Goal: Register for event/course

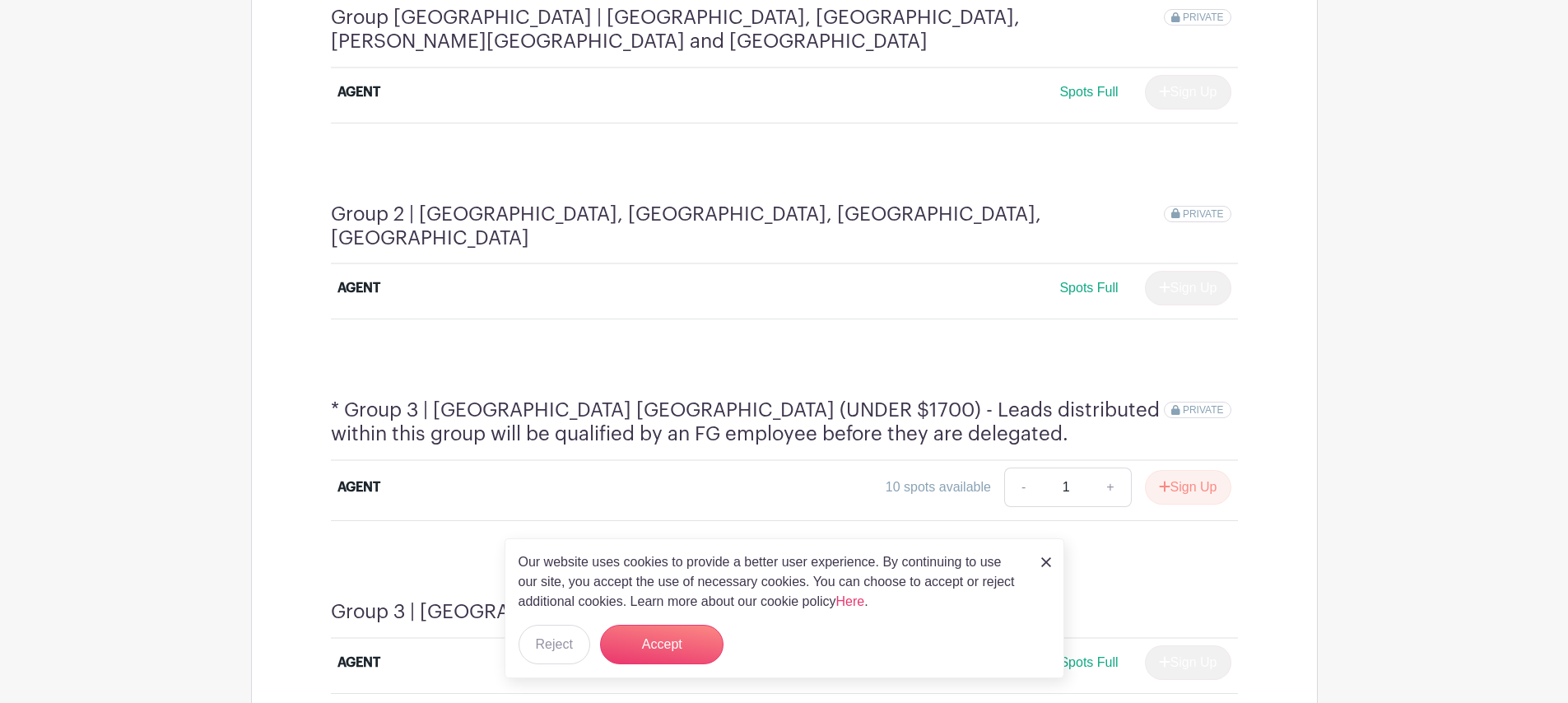
scroll to position [1015, 0]
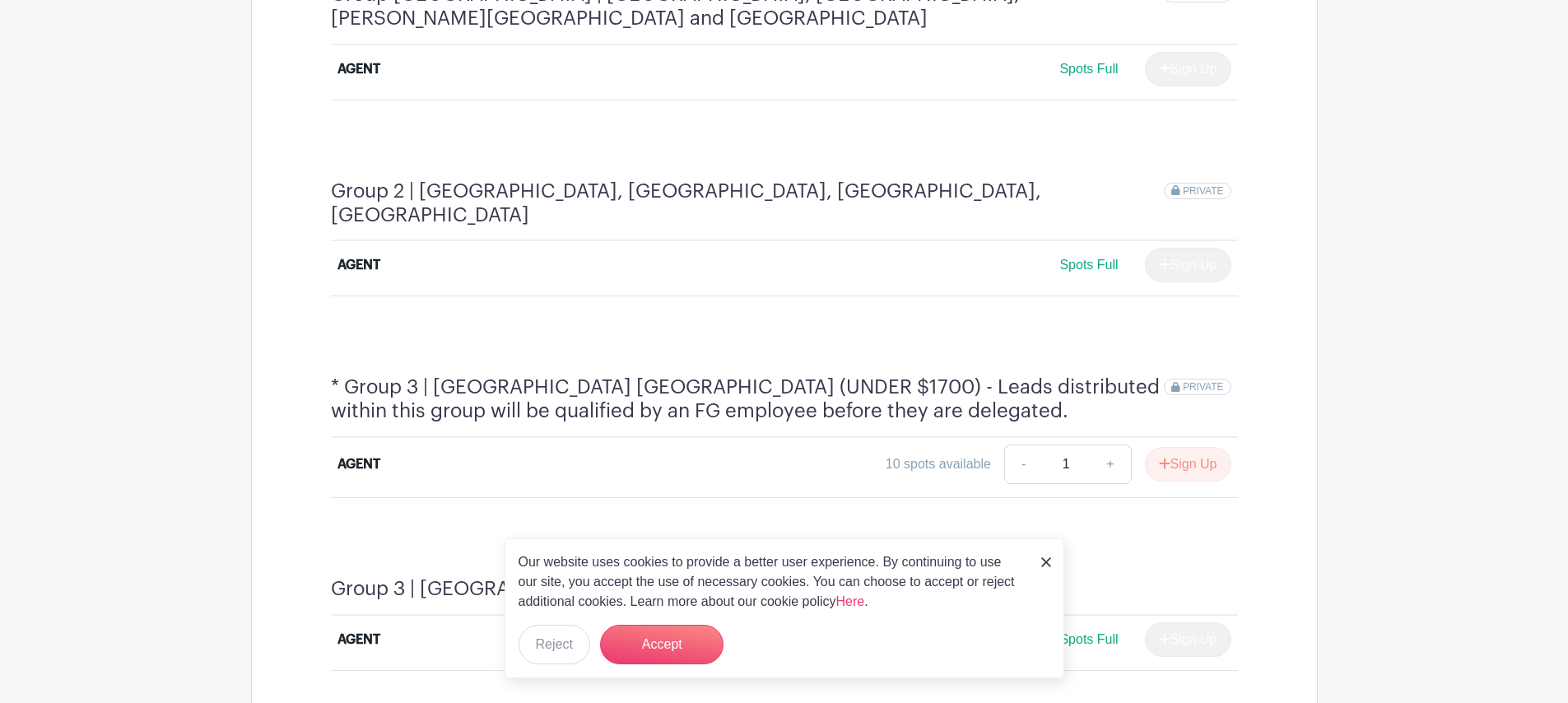
click at [1049, 564] on img at bounding box center [1046, 562] width 10 height 10
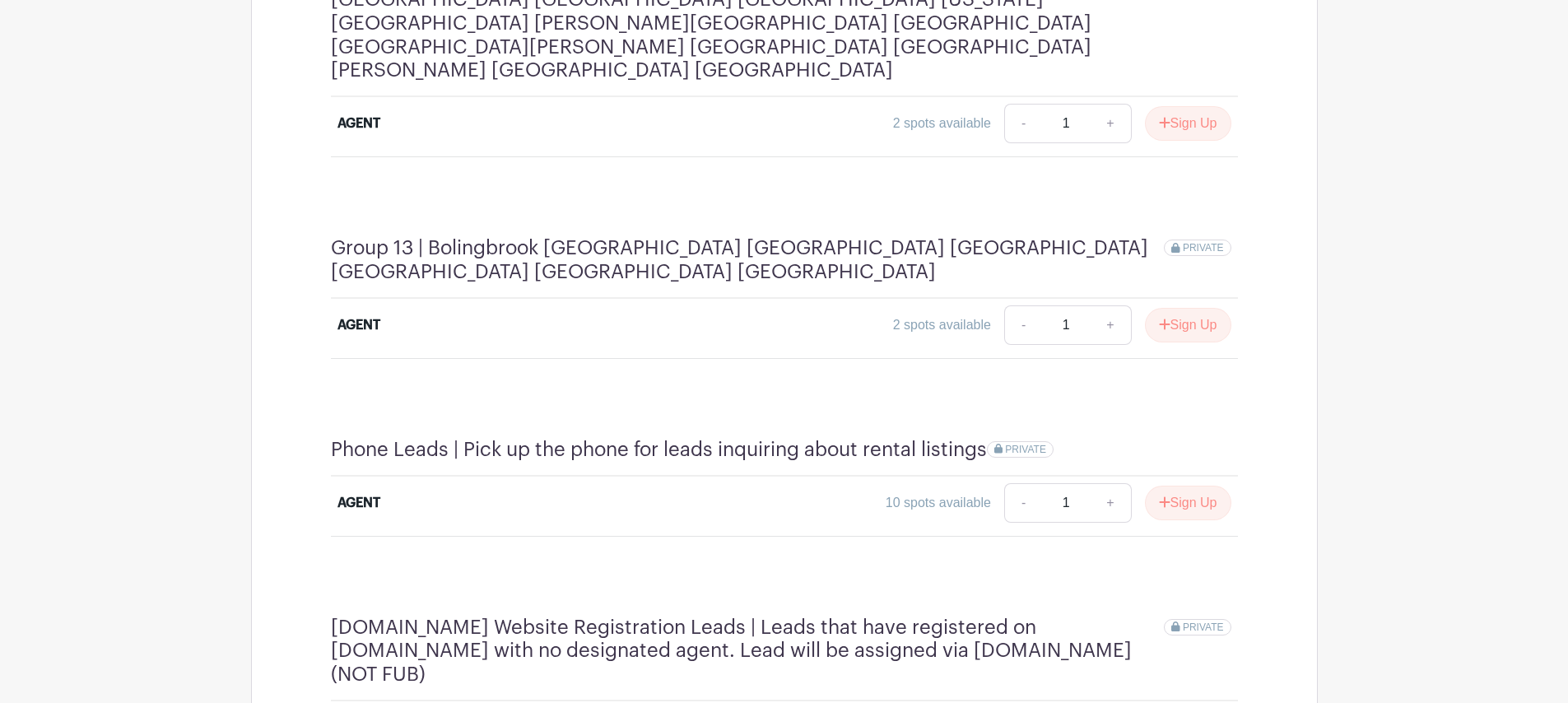
scroll to position [3687, 0]
click at [1108, 483] on link "+" at bounding box center [1110, 502] width 41 height 39
type input "2"
click at [1186, 485] on button "Sign Up" at bounding box center [1188, 502] width 87 height 34
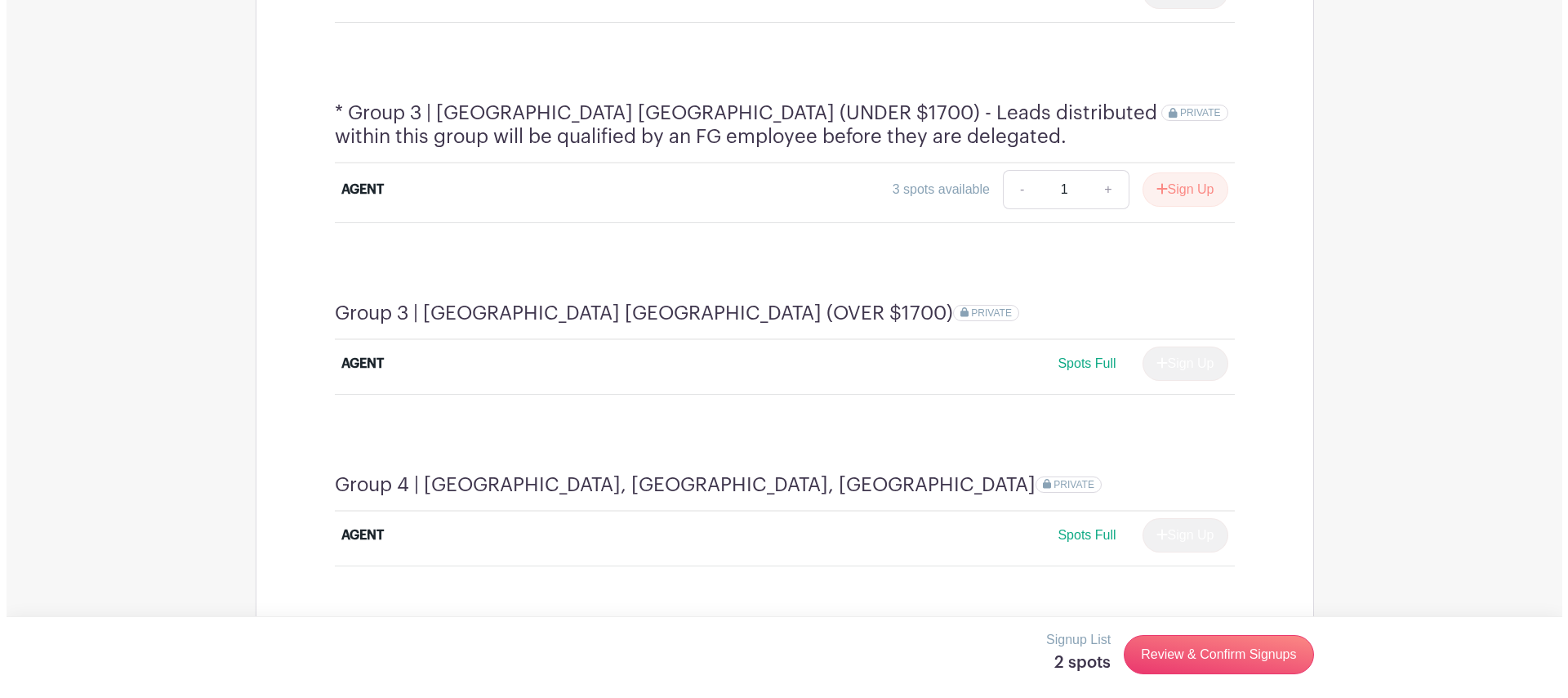
scroll to position [1720, 0]
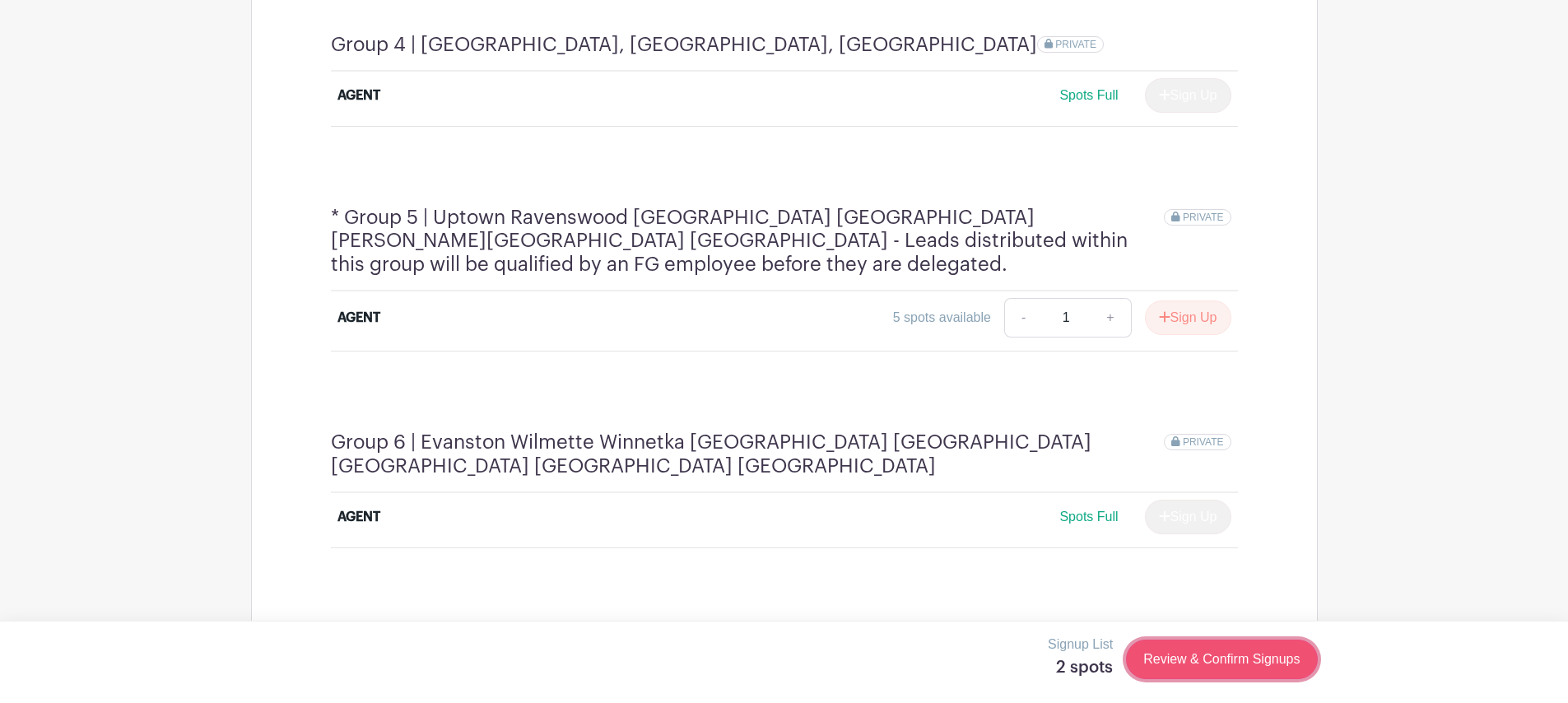
click at [1205, 655] on link "Review & Confirm Signups" at bounding box center [1221, 658] width 191 height 39
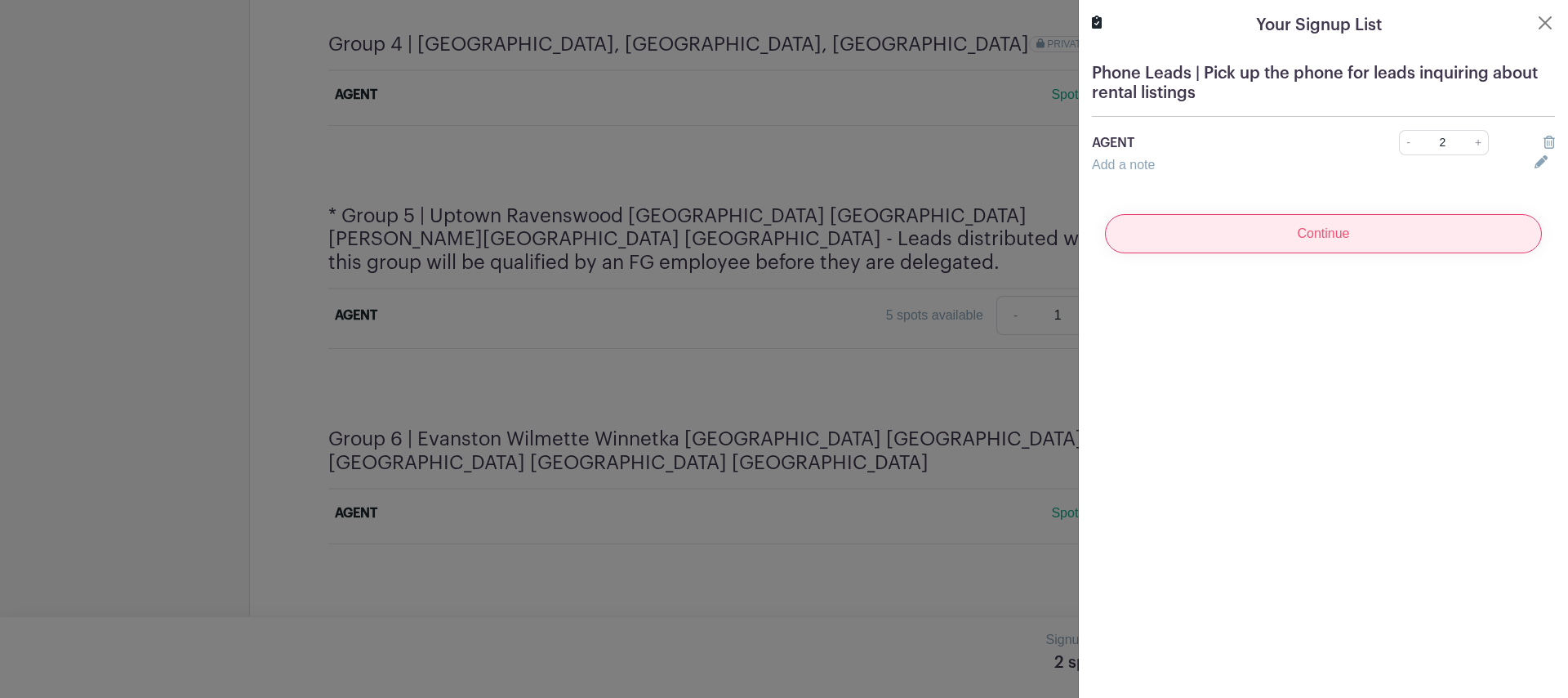
click at [1270, 244] on input "Continue" at bounding box center [1323, 234] width 437 height 39
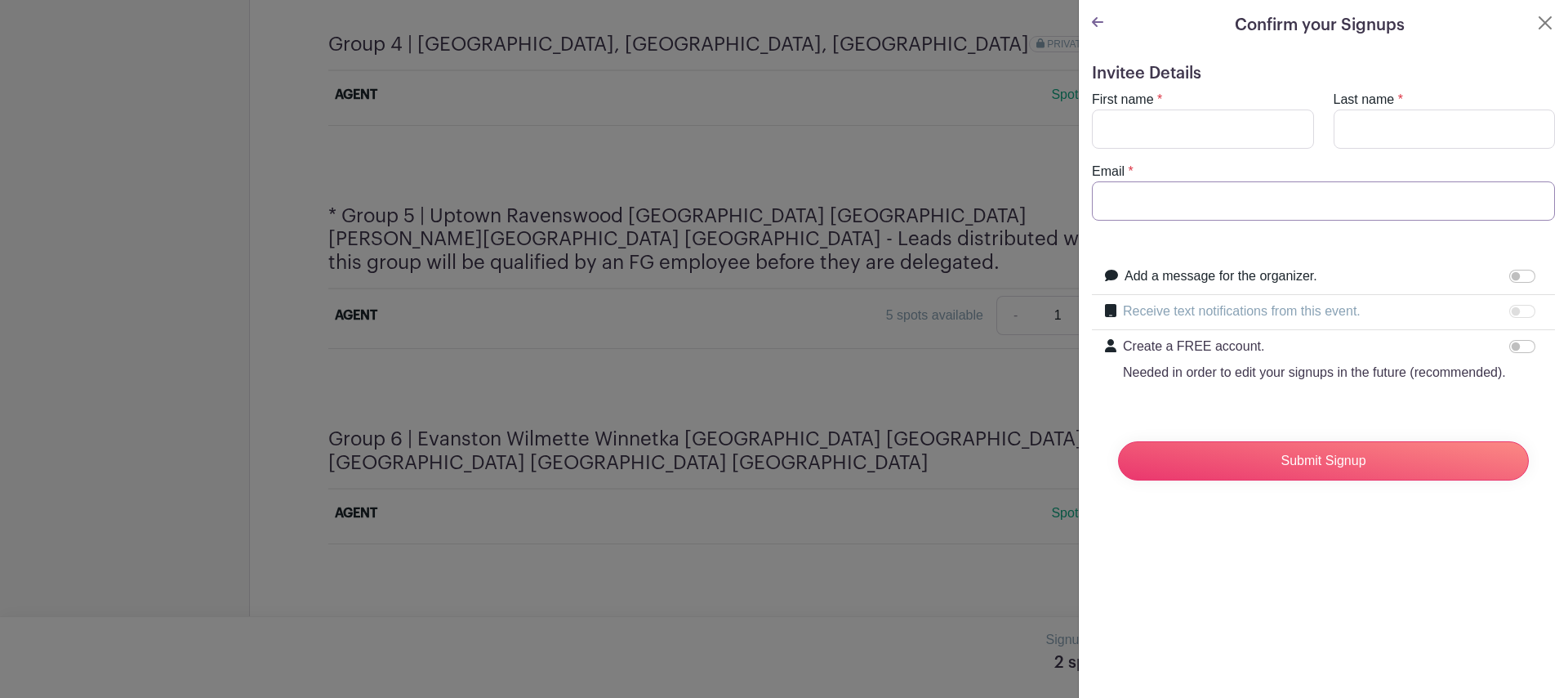
click at [1240, 210] on input "Email" at bounding box center [1323, 200] width 463 height 39
paste input "[PERSON_NAME][EMAIL_ADDRESS][PERSON_NAME][DOMAIN_NAME]"
type input "[PERSON_NAME][EMAIL_ADDRESS][PERSON_NAME][DOMAIN_NAME]"
click at [1221, 115] on input "First name" at bounding box center [1203, 128] width 222 height 39
type input "[PERSON_NAME]"
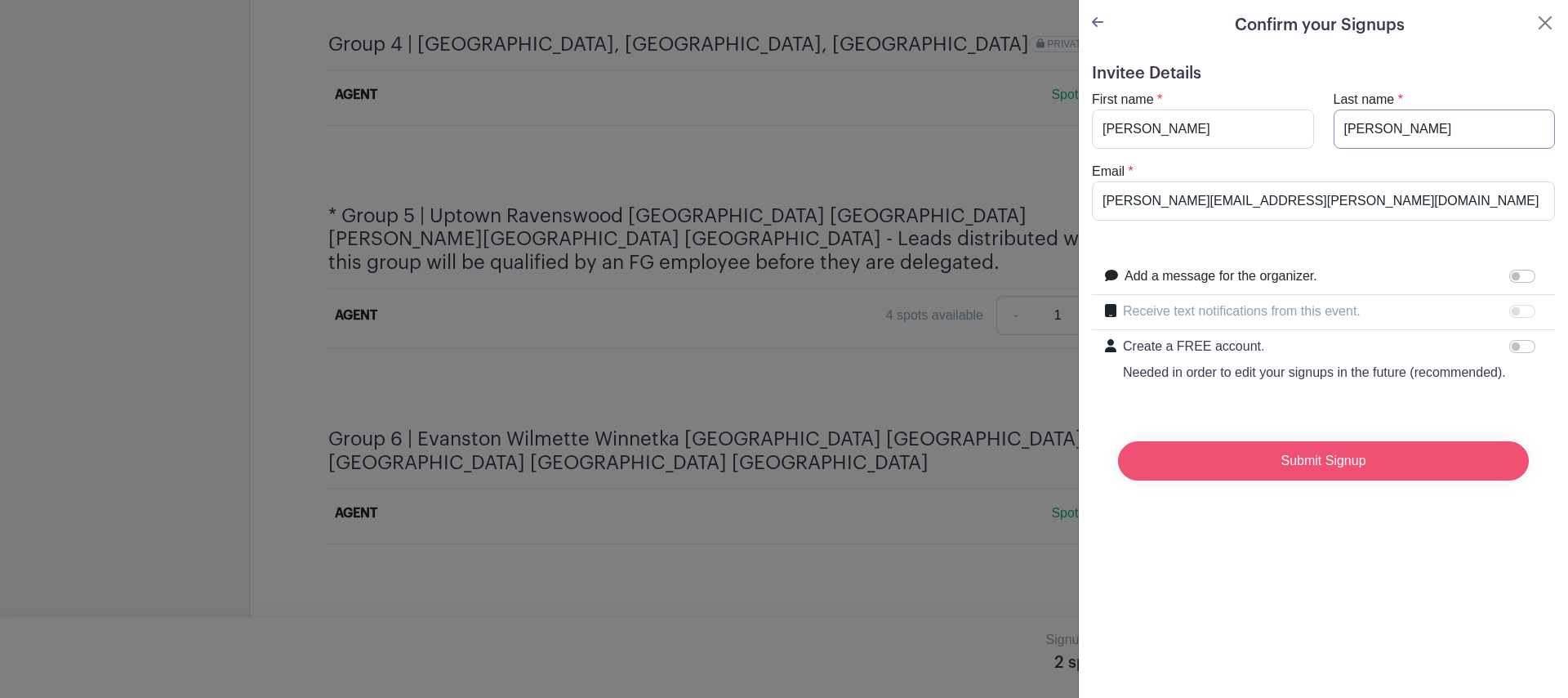
type input "[PERSON_NAME]"
click at [1289, 480] on input "Submit Signup" at bounding box center [1323, 460] width 411 height 39
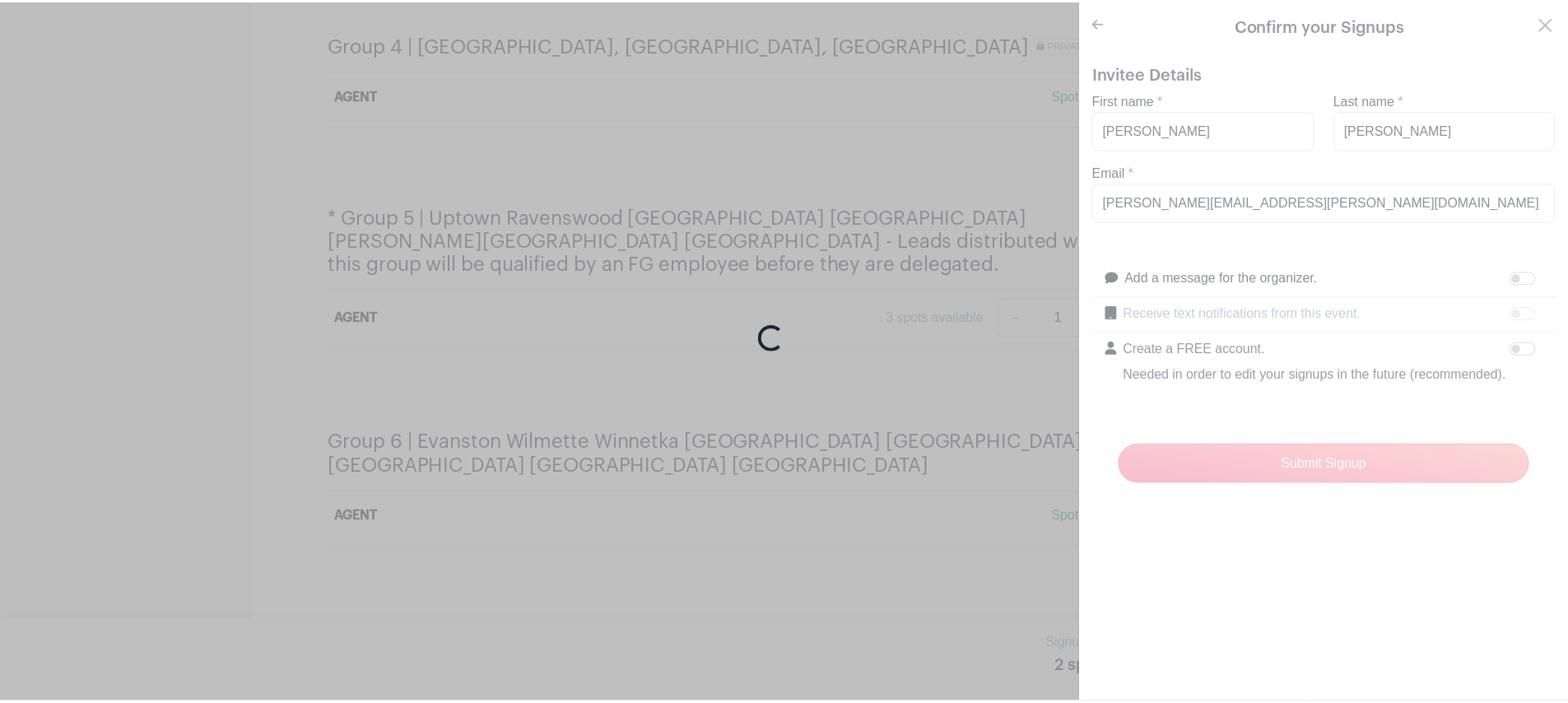
scroll to position [1727, 0]
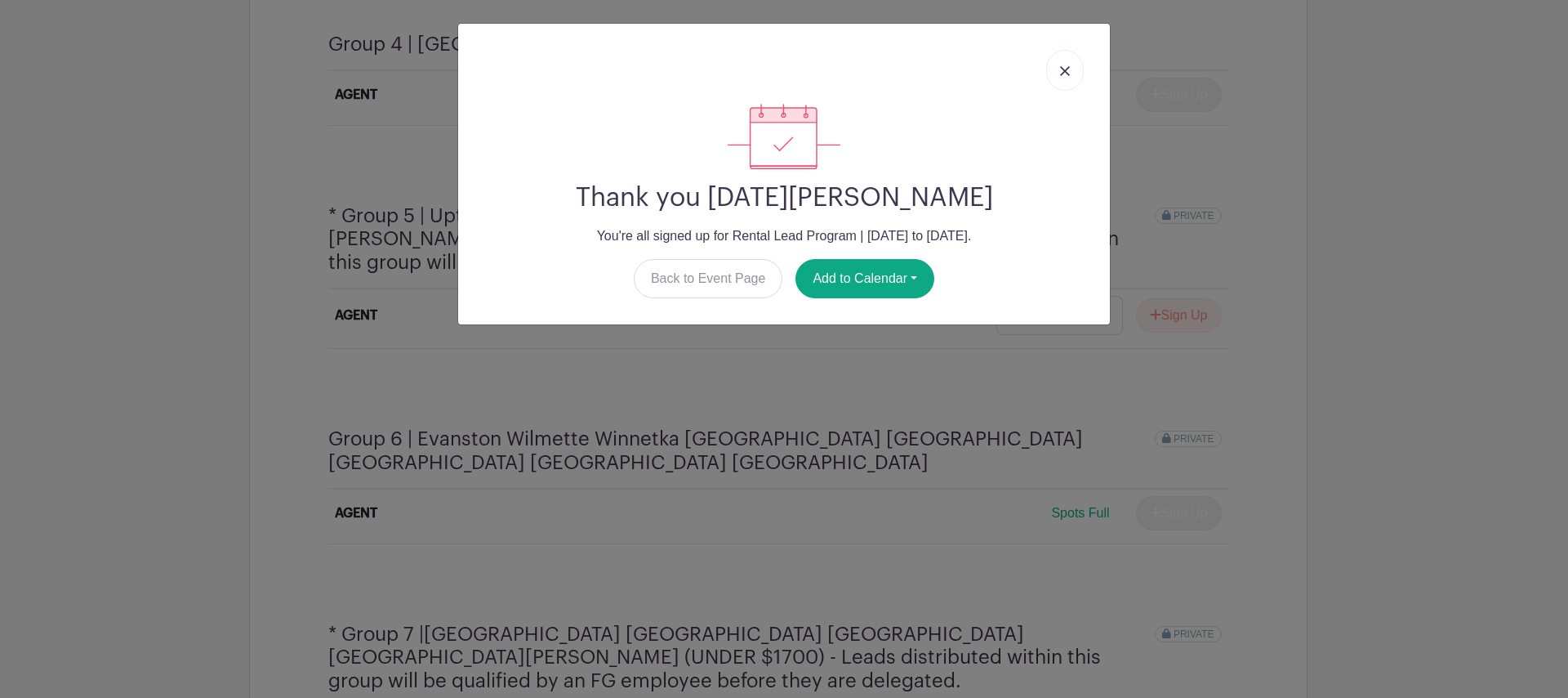
click at [1063, 73] on img at bounding box center [1065, 71] width 10 height 10
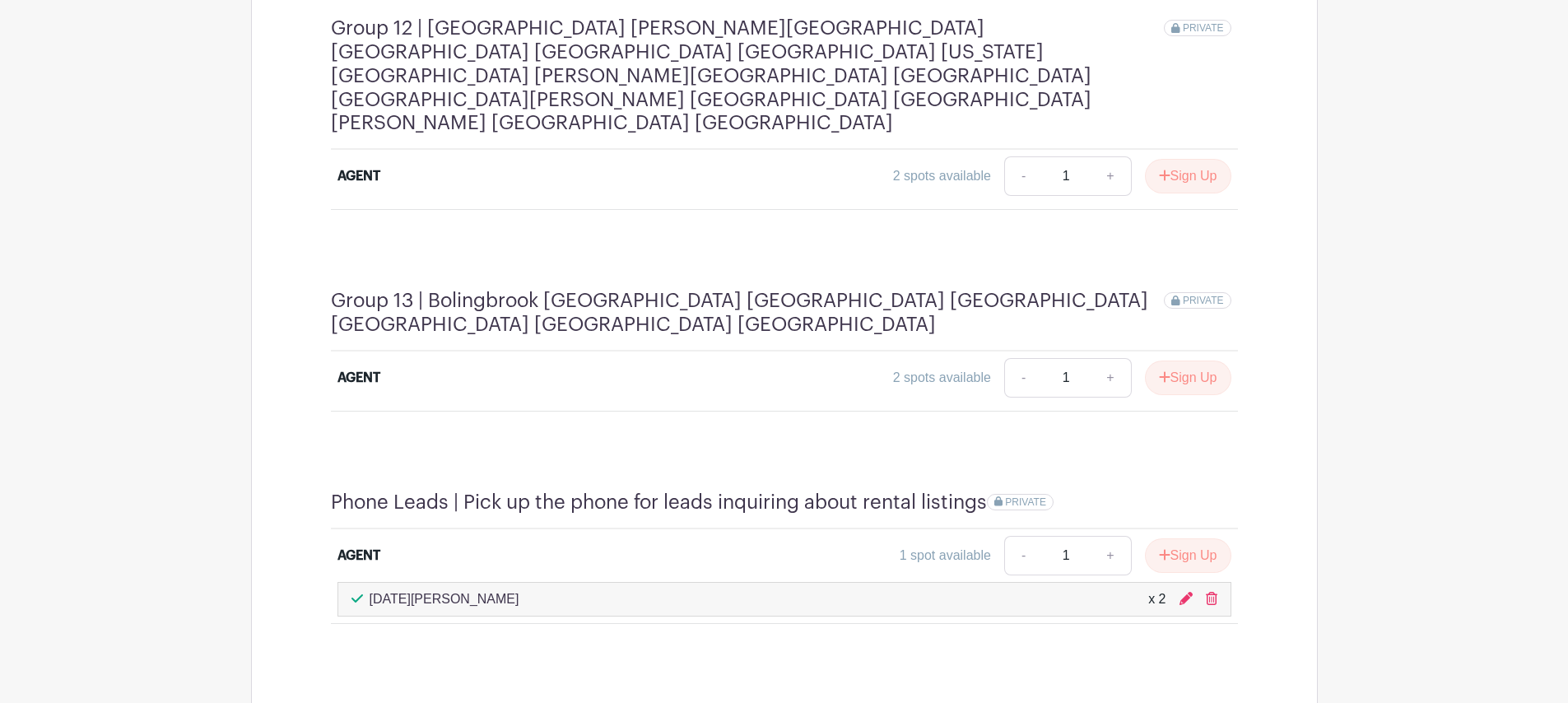
scroll to position [3712, 0]
